Goal: Obtain resource: Obtain resource

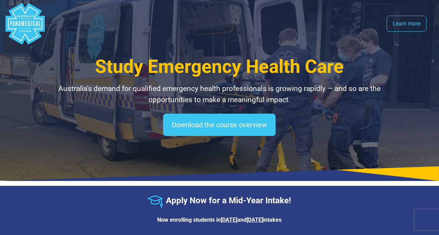
select select "**********"
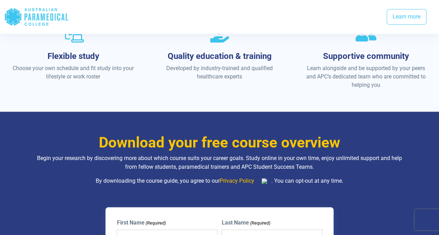
scroll to position [495, 0]
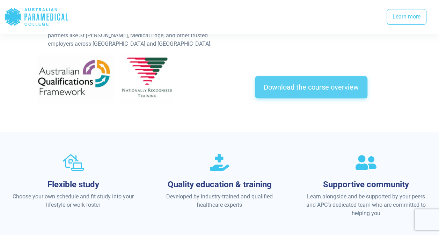
click at [278, 91] on link "Download the course overview" at bounding box center [311, 87] width 112 height 22
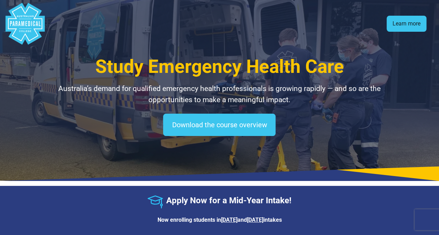
click at [410, 29] on link "Learn more" at bounding box center [406, 24] width 40 height 16
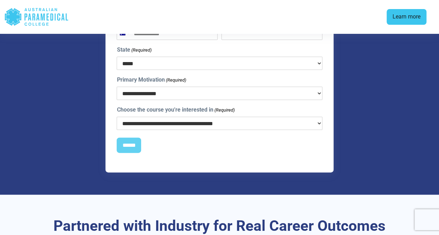
scroll to position [731, 0]
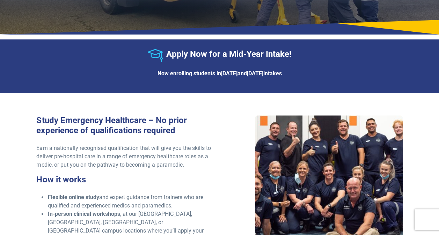
scroll to position [147, 0]
click at [259, 76] on u "21st July" at bounding box center [254, 73] width 16 height 7
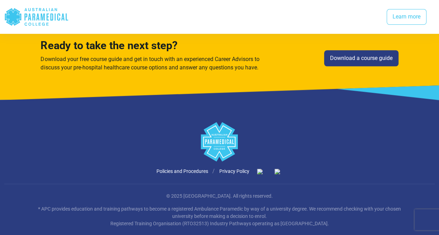
scroll to position [1553, 0]
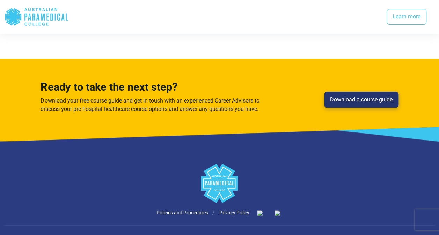
click at [351, 92] on link "Download a course guide" at bounding box center [361, 100] width 74 height 16
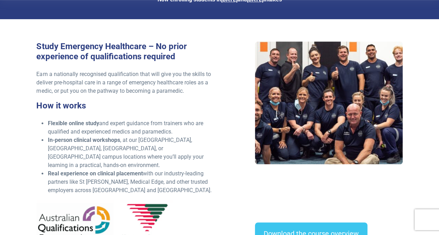
scroll to position [182, 0]
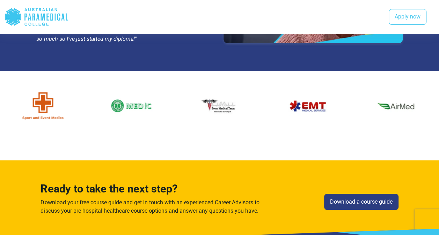
scroll to position [1242, 0]
